Goal: Task Accomplishment & Management: Manage account settings

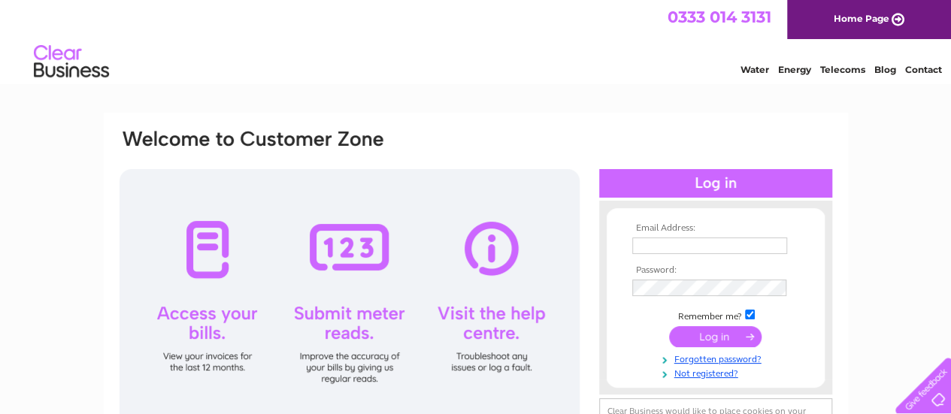
type input "[EMAIL_ADDRESS][DOMAIN_NAME]"
click at [685, 335] on input "submit" at bounding box center [715, 336] width 92 height 21
click at [684, 341] on input "submit" at bounding box center [715, 336] width 92 height 21
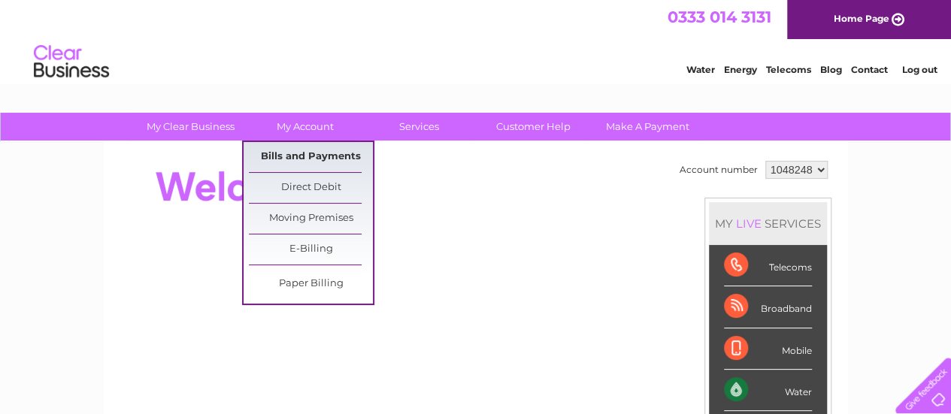
click at [309, 152] on link "Bills and Payments" at bounding box center [311, 157] width 124 height 30
click at [308, 153] on link "Bills and Payments" at bounding box center [311, 157] width 124 height 30
click at [287, 154] on link "Bills and Payments" at bounding box center [311, 157] width 124 height 30
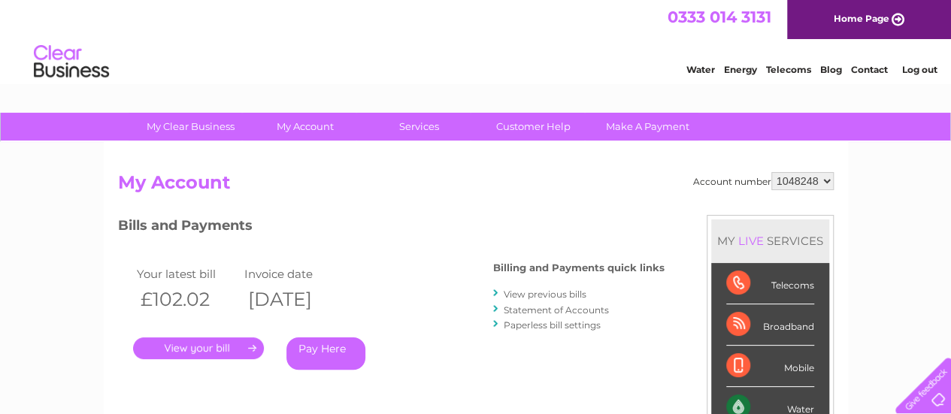
click at [176, 347] on link "." at bounding box center [198, 348] width 131 height 22
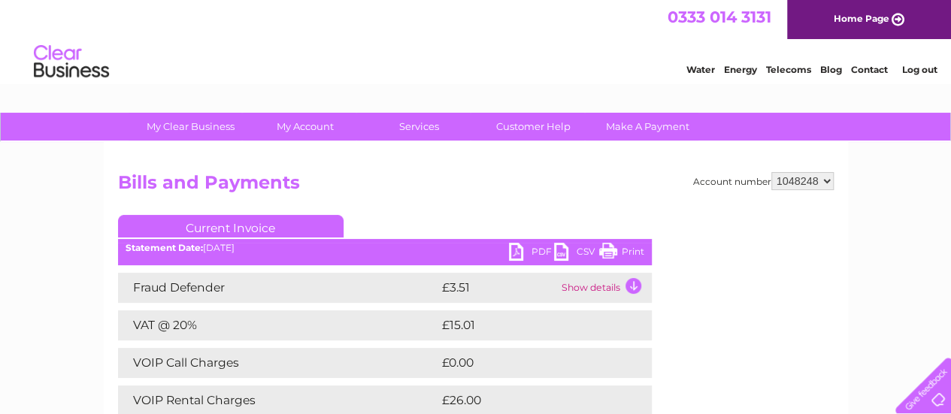
click at [613, 252] on link "Print" at bounding box center [621, 254] width 45 height 22
